Goal: Information Seeking & Learning: Learn about a topic

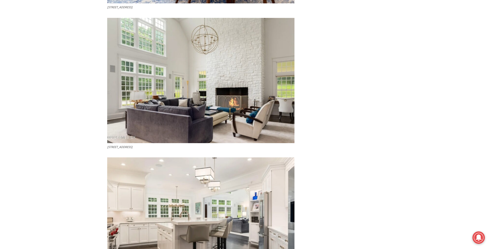
scroll to position [1421, 0]
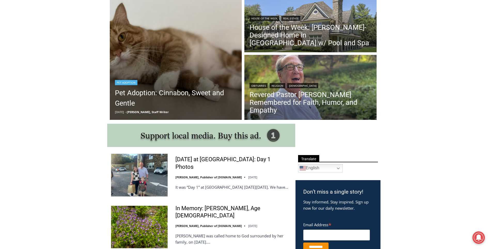
scroll to position [155, 0]
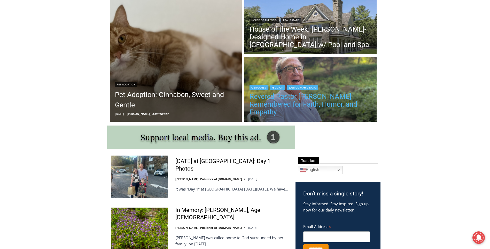
click at [259, 99] on link "Revered Pastor [PERSON_NAME] Remembered for Faith, Humor, and Empathy" at bounding box center [311, 104] width 122 height 23
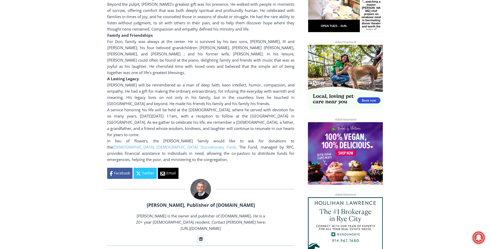
scroll to position [388, 0]
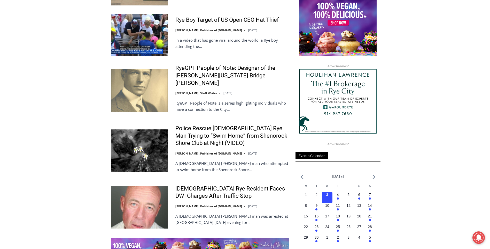
scroll to position [594, 0]
